Goal: Task Accomplishment & Management: Complete application form

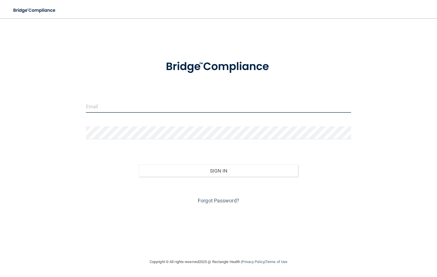
click at [101, 106] on input "email" at bounding box center [218, 106] width 265 height 13
type input "[EMAIL_ADDRESS][DOMAIN_NAME]"
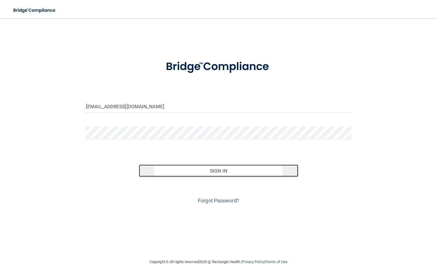
click at [217, 173] on button "Sign In" at bounding box center [218, 171] width 159 height 13
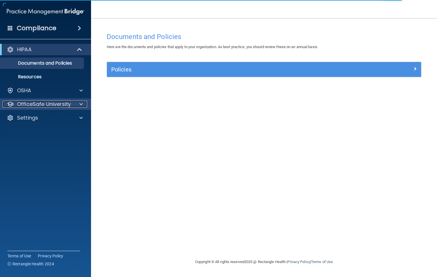
click at [81, 103] on span at bounding box center [80, 104] width 3 height 7
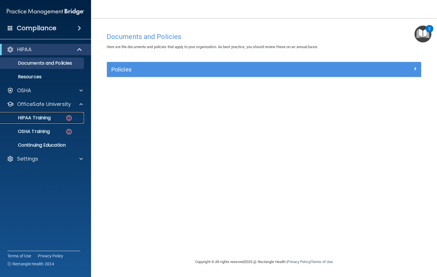
click at [63, 116] on div "HIPAA Training" at bounding box center [43, 118] width 78 height 6
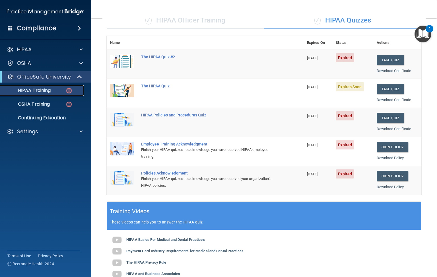
scroll to position [43, 0]
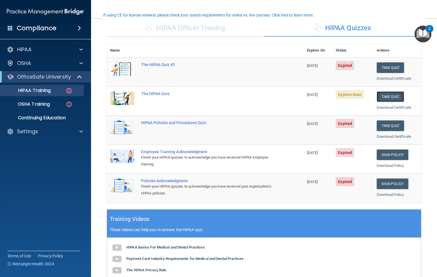
click at [382, 94] on button "Take Quiz" at bounding box center [390, 96] width 27 height 11
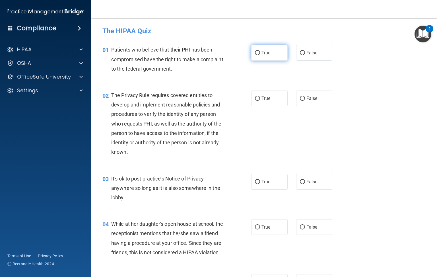
click at [255, 53] on input "True" at bounding box center [257, 53] width 5 height 4
radio input "true"
click at [255, 183] on input "True" at bounding box center [257, 182] width 5 height 4
radio input "true"
click at [255, 96] on input "True" at bounding box center [257, 98] width 5 height 4
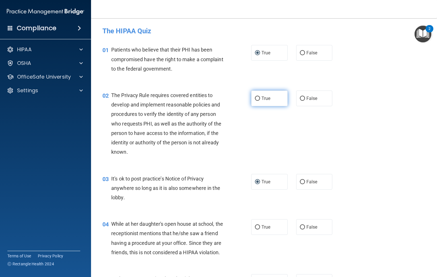
radio input "true"
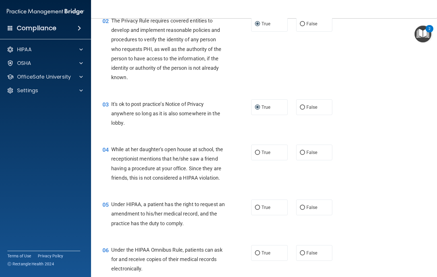
scroll to position [85, 0]
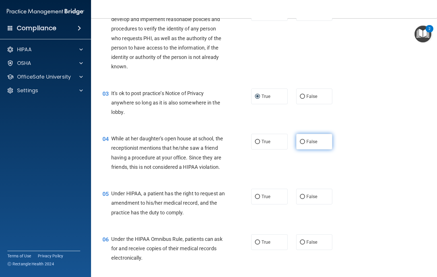
click at [300, 143] on input "False" at bounding box center [302, 142] width 5 height 4
radio input "true"
click at [255, 199] on input "True" at bounding box center [257, 197] width 5 height 4
radio input "true"
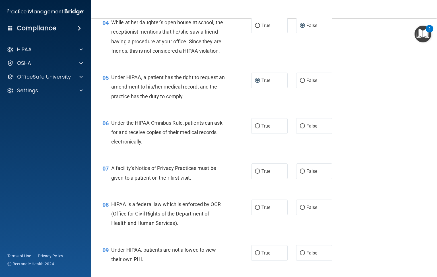
scroll to position [171, 0]
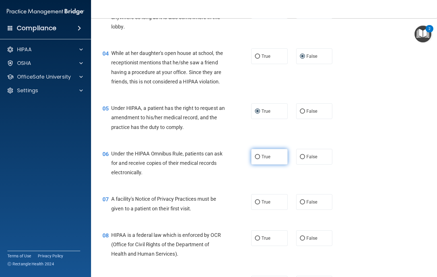
click at [256, 159] on input "True" at bounding box center [257, 157] width 5 height 4
radio input "true"
click at [256, 204] on input "True" at bounding box center [257, 202] width 5 height 4
radio input "true"
click at [255, 241] on input "True" at bounding box center [257, 238] width 5 height 4
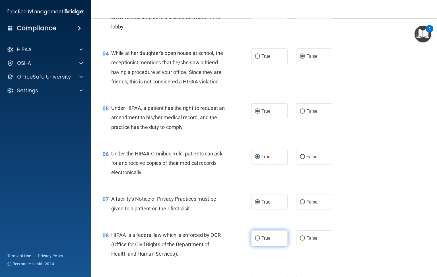
radio input "true"
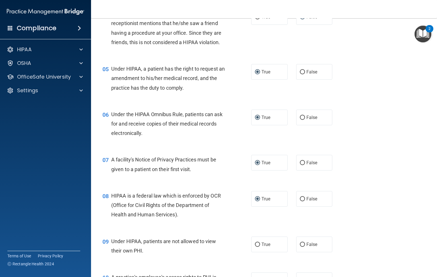
scroll to position [256, 0]
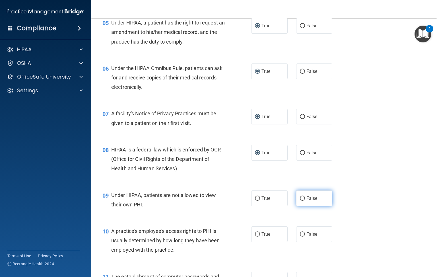
click at [300, 201] on input "False" at bounding box center [302, 198] width 5 height 4
radio input "true"
click at [300, 237] on input "False" at bounding box center [302, 234] width 5 height 4
radio input "true"
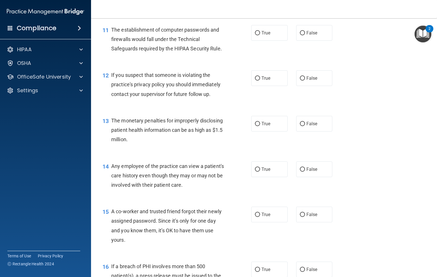
scroll to position [512, 0]
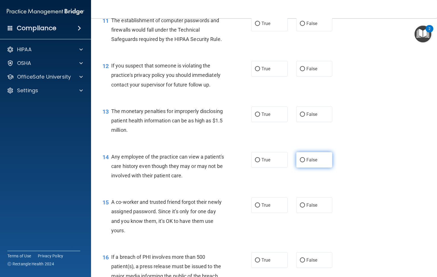
click at [300, 162] on input "False" at bounding box center [302, 160] width 5 height 4
radio input "true"
click at [255, 117] on input "True" at bounding box center [257, 114] width 5 height 4
radio input "true"
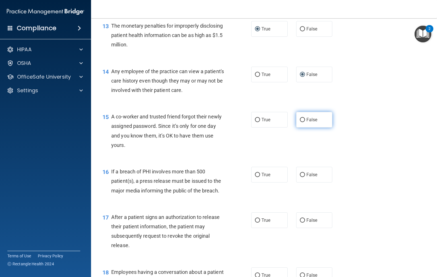
click at [300, 122] on input "False" at bounding box center [302, 120] width 5 height 4
radio input "true"
click at [255, 177] on input "True" at bounding box center [257, 175] width 5 height 4
radio input "true"
click at [251, 228] on label "True" at bounding box center [269, 220] width 36 height 16
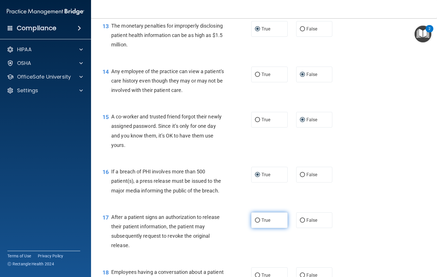
click at [255, 223] on input "True" at bounding box center [257, 220] width 5 height 4
radio input "true"
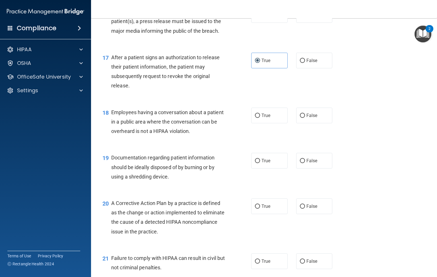
scroll to position [769, 0]
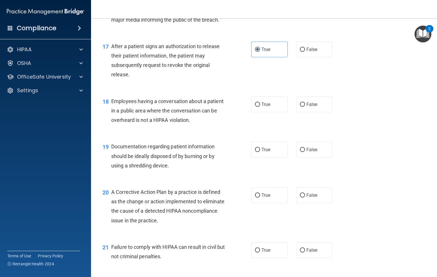
drag, startPoint x: 297, startPoint y: 113, endPoint x: 282, endPoint y: 136, distance: 27.9
click at [300, 107] on input "False" at bounding box center [302, 104] width 5 height 4
radio input "true"
click at [255, 152] on input "True" at bounding box center [257, 150] width 5 height 4
radio input "true"
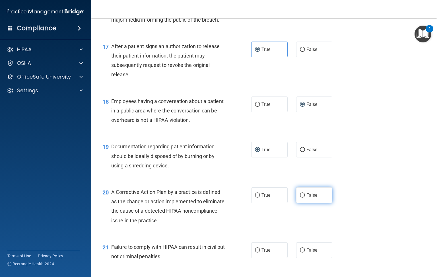
click at [300, 198] on input "False" at bounding box center [302, 195] width 5 height 4
radio input "true"
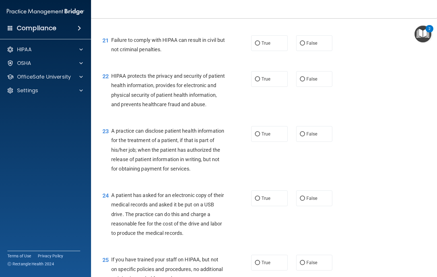
scroll to position [982, 0]
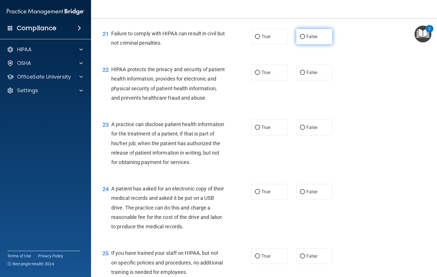
click at [300, 39] on input "False" at bounding box center [302, 37] width 5 height 4
radio input "true"
click at [255, 75] on input "True" at bounding box center [257, 73] width 5 height 4
radio input "true"
click at [296, 135] on label "False" at bounding box center [314, 128] width 36 height 16
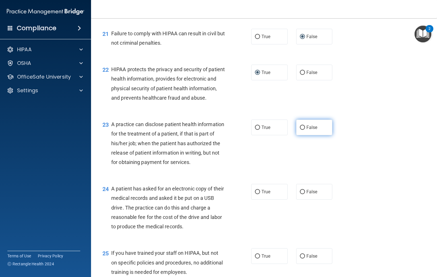
click at [300, 130] on input "False" at bounding box center [302, 128] width 5 height 4
radio input "true"
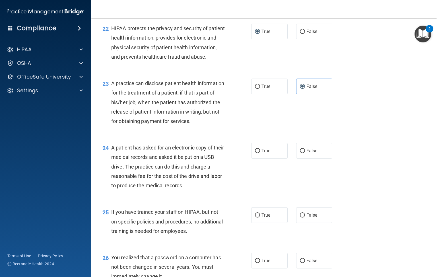
scroll to position [1025, 0]
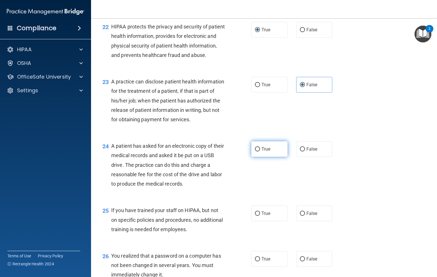
click at [255, 151] on input "True" at bounding box center [257, 149] width 5 height 4
radio input "true"
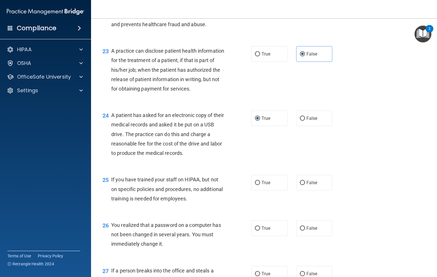
scroll to position [1067, 0]
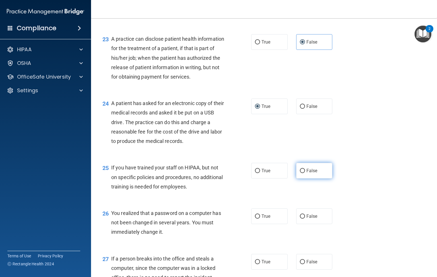
click at [300, 173] on input "False" at bounding box center [302, 171] width 5 height 4
radio input "true"
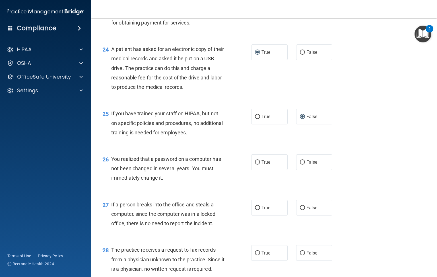
scroll to position [1153, 0]
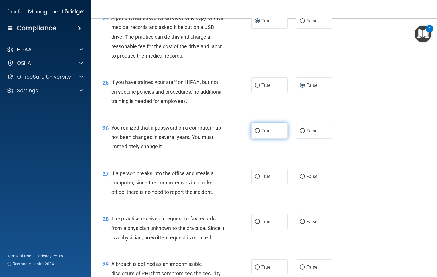
click at [255, 133] on input "True" at bounding box center [257, 131] width 5 height 4
radio input "true"
click at [299, 184] on label "False" at bounding box center [314, 177] width 36 height 16
click at [300, 179] on input "False" at bounding box center [302, 176] width 5 height 4
radio input "true"
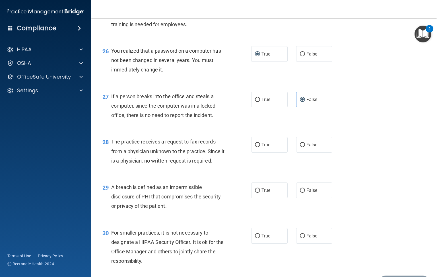
scroll to position [1238, 0]
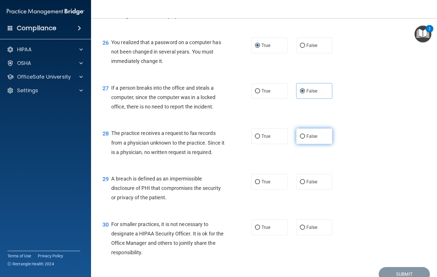
click at [300, 139] on input "False" at bounding box center [302, 136] width 5 height 4
radio input "true"
click at [255, 184] on input "True" at bounding box center [257, 182] width 5 height 4
radio input "true"
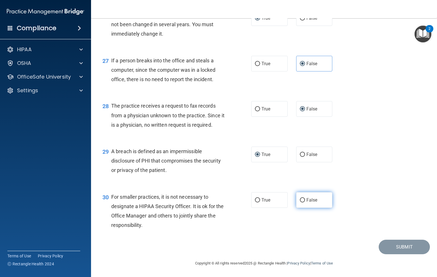
click at [300, 198] on input "False" at bounding box center [302, 200] width 5 height 4
radio input "true"
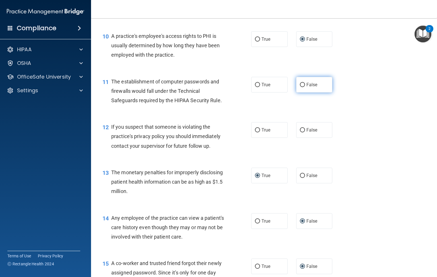
scroll to position [439, 0]
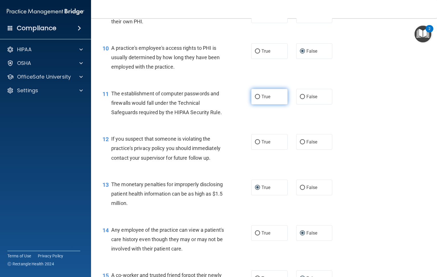
click at [255, 99] on input "True" at bounding box center [257, 97] width 5 height 4
radio input "true"
click at [256, 144] on input "True" at bounding box center [257, 142] width 5 height 4
radio input "true"
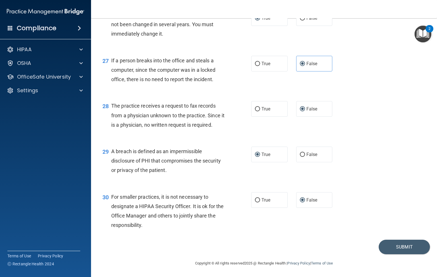
scroll to position [1293, 0]
click at [394, 245] on button "Submit" at bounding box center [404, 247] width 51 height 15
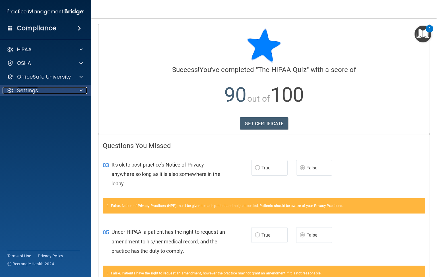
click at [81, 88] on span at bounding box center [80, 90] width 3 height 7
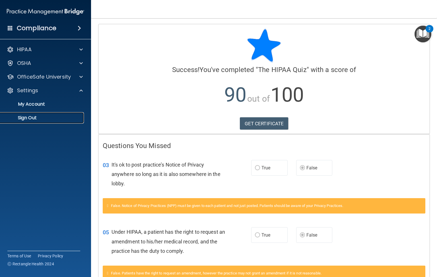
click at [39, 116] on p "Sign Out" at bounding box center [43, 118] width 78 height 6
